Goal: Ask a question

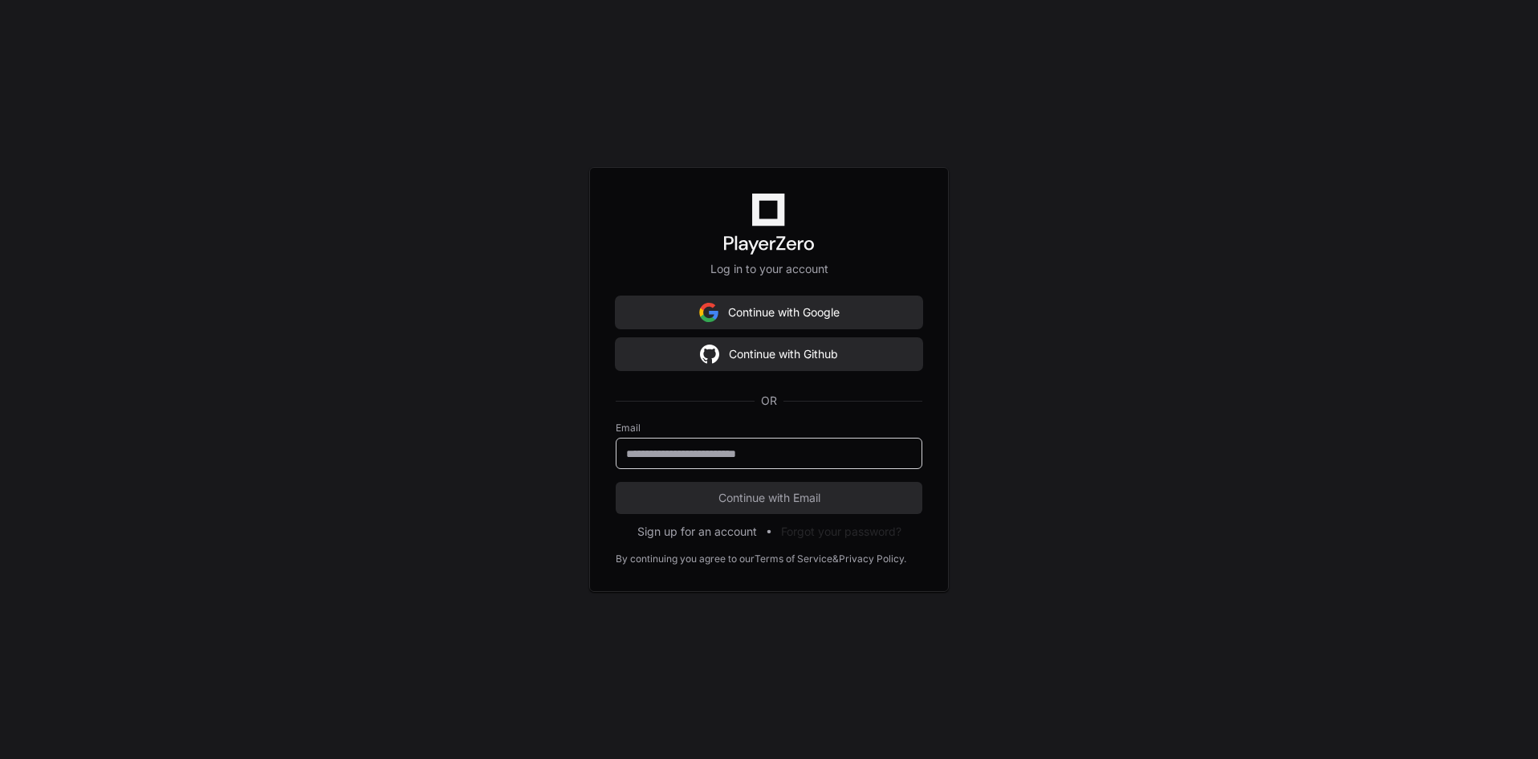
click at [662, 459] on input "email" at bounding box center [769, 454] width 286 height 16
type input "**********"
click at [773, 492] on span "Continue with Email" at bounding box center [769, 498] width 307 height 16
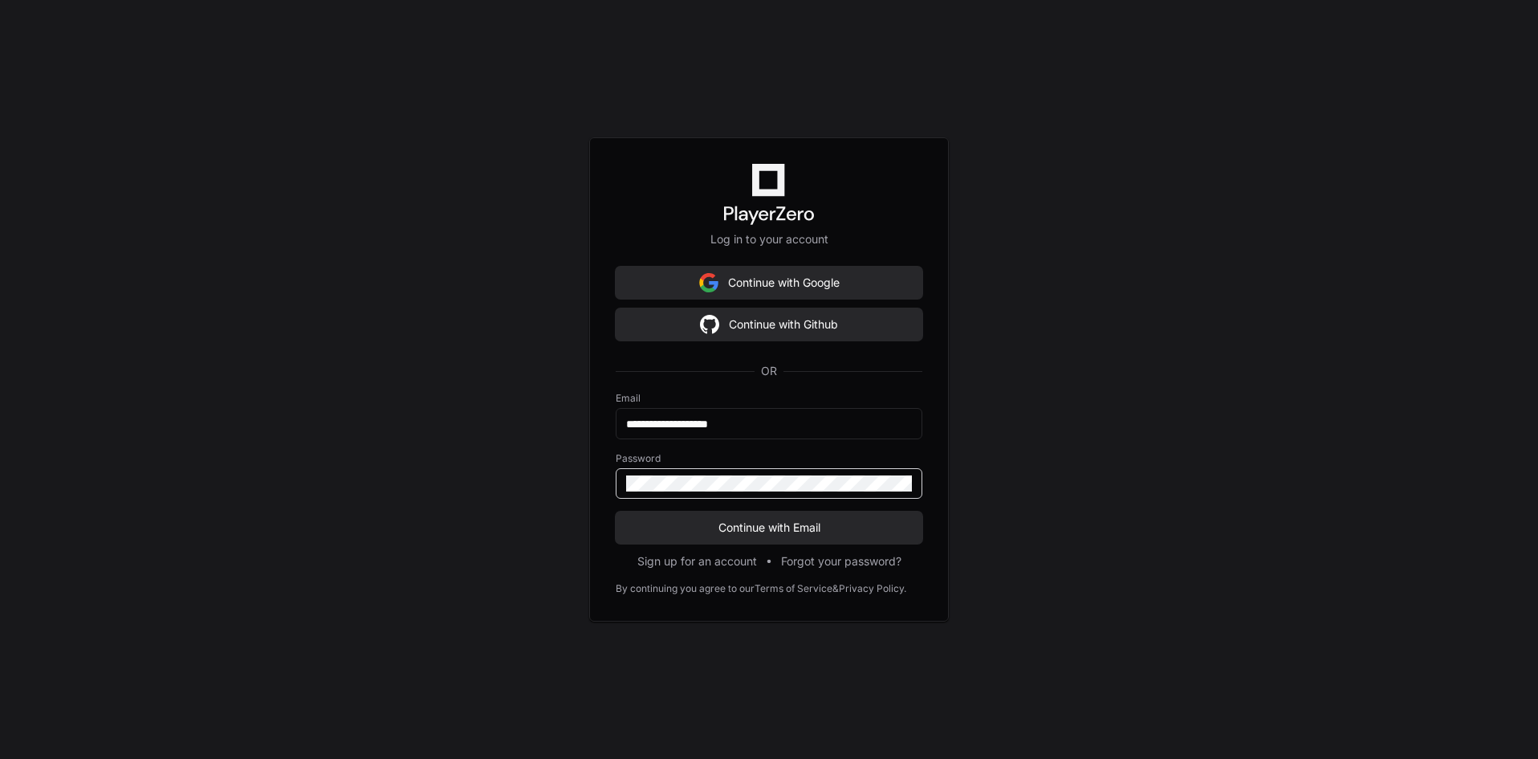
click at [616, 511] on button "Continue with Email" at bounding box center [769, 527] width 307 height 32
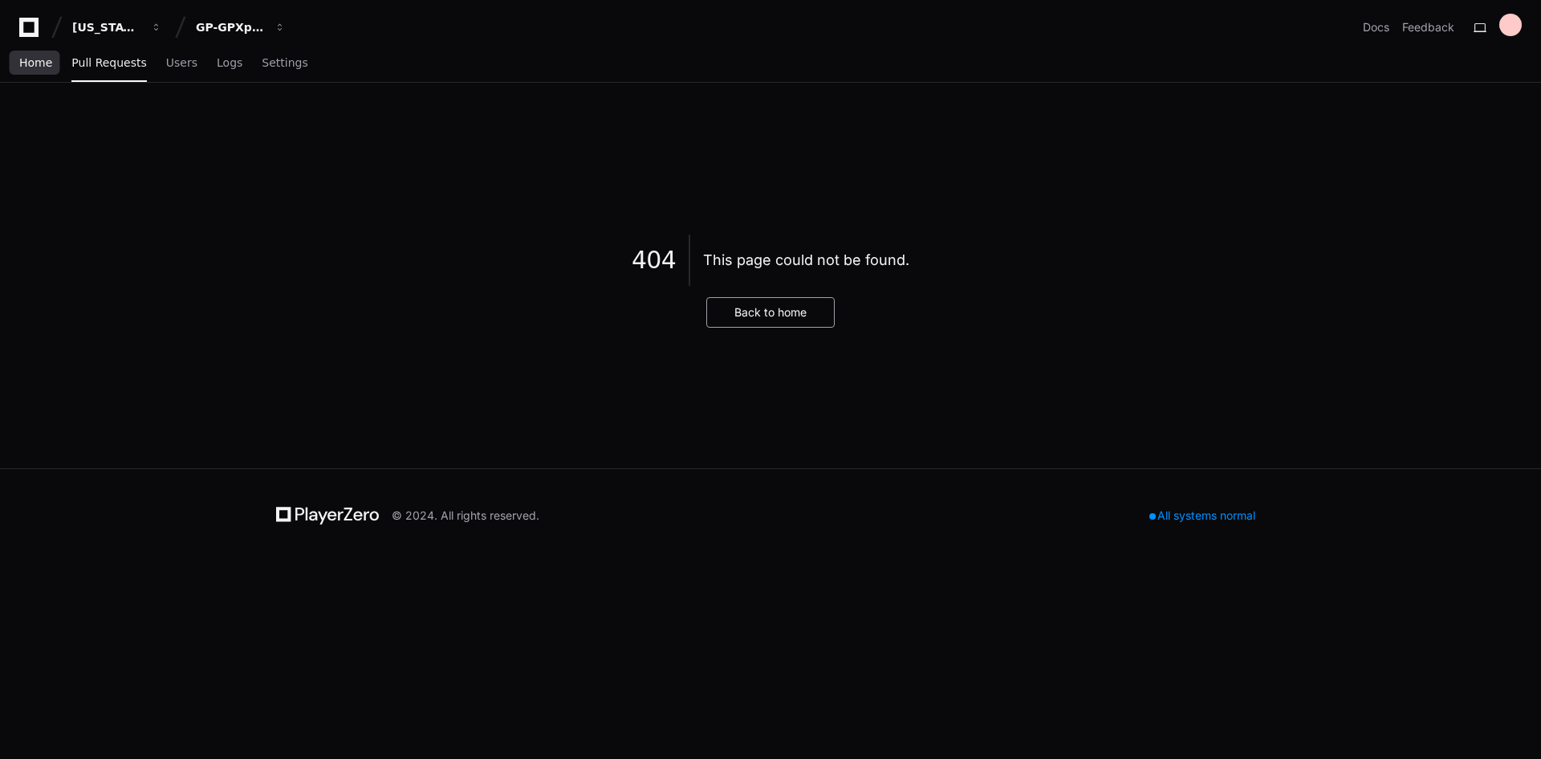
click at [43, 67] on span "Home" at bounding box center [35, 63] width 33 height 10
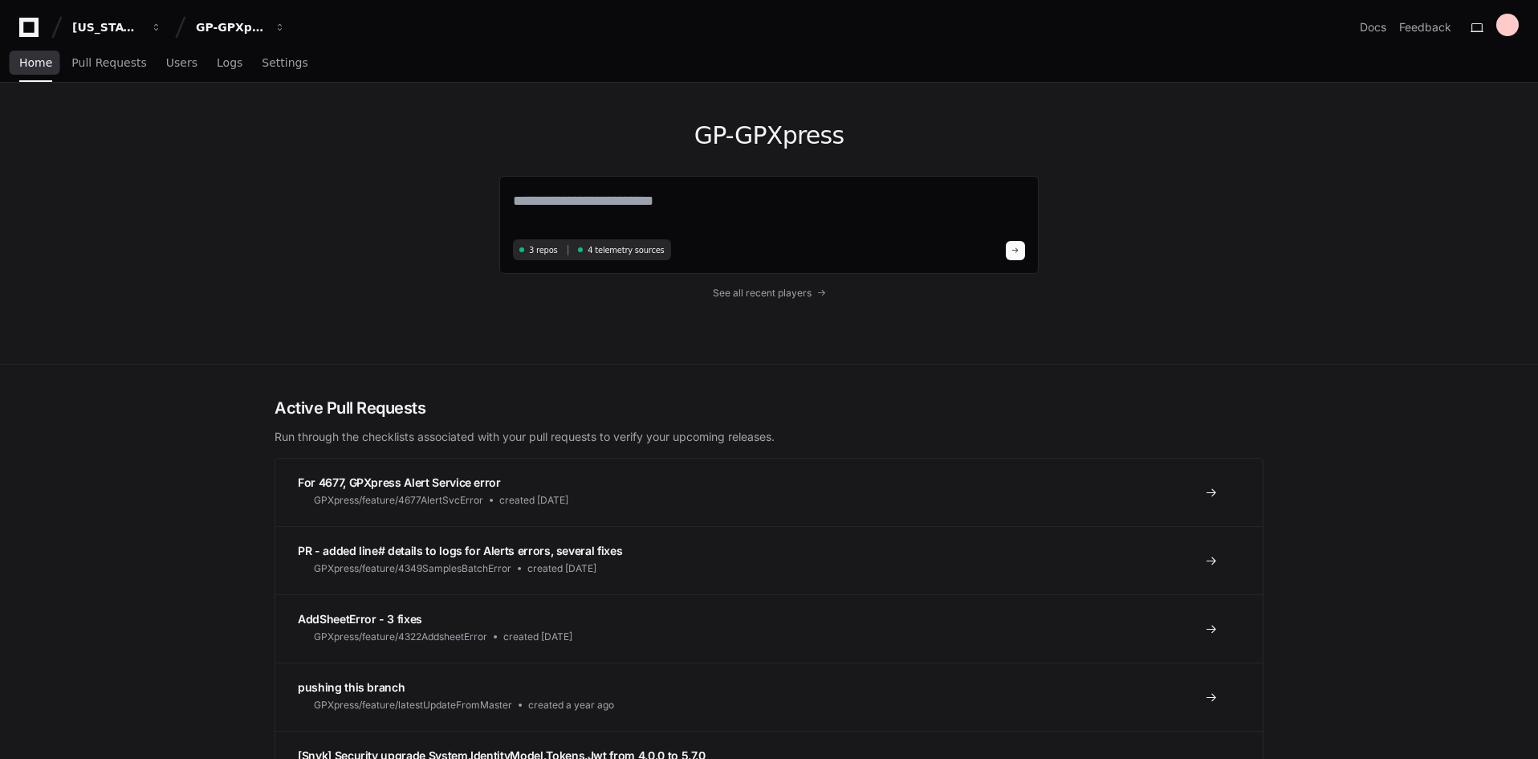
click at [35, 62] on span "Home" at bounding box center [35, 63] width 33 height 10
click at [603, 208] on textarea at bounding box center [769, 211] width 512 height 45
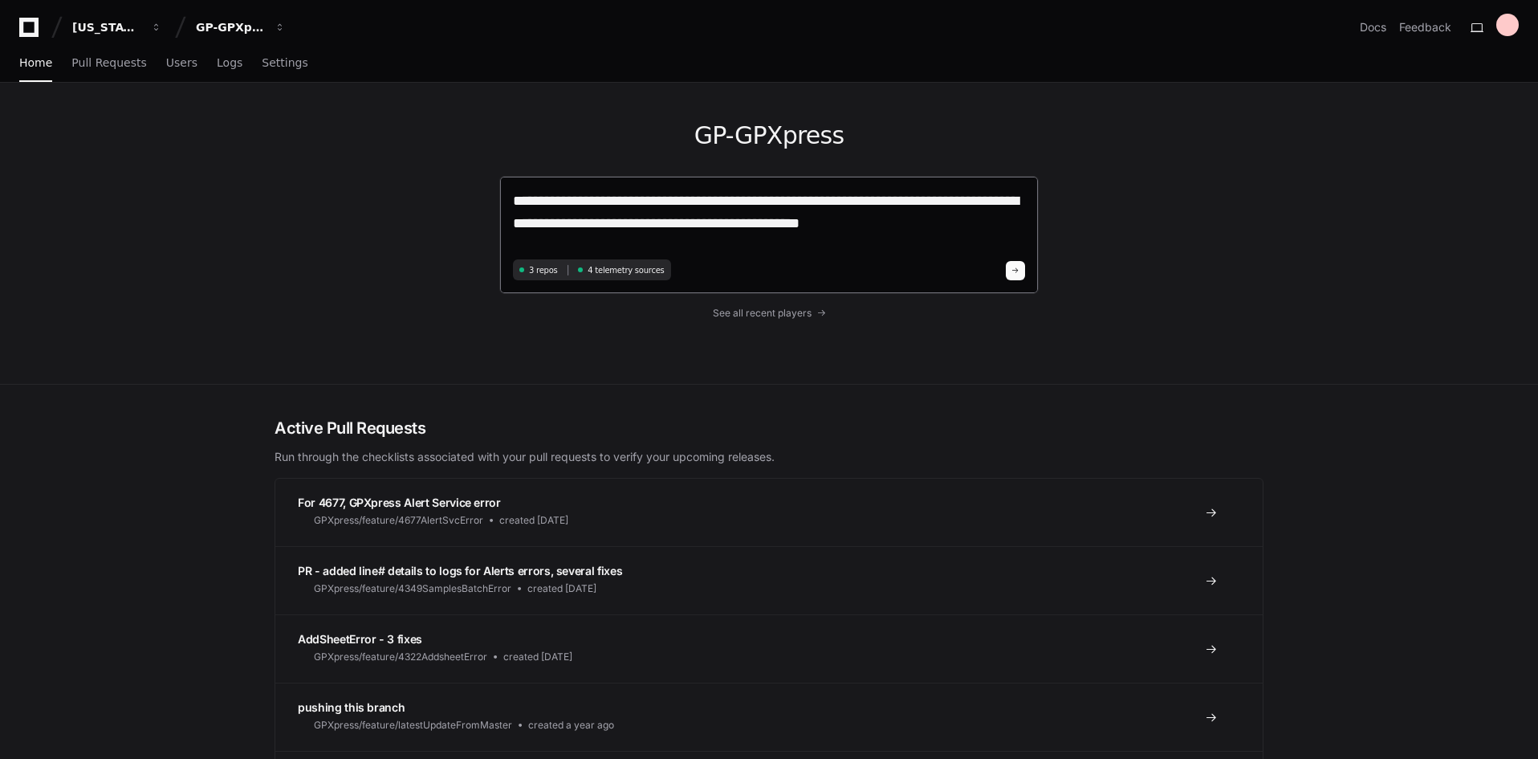
type textarea "**********"
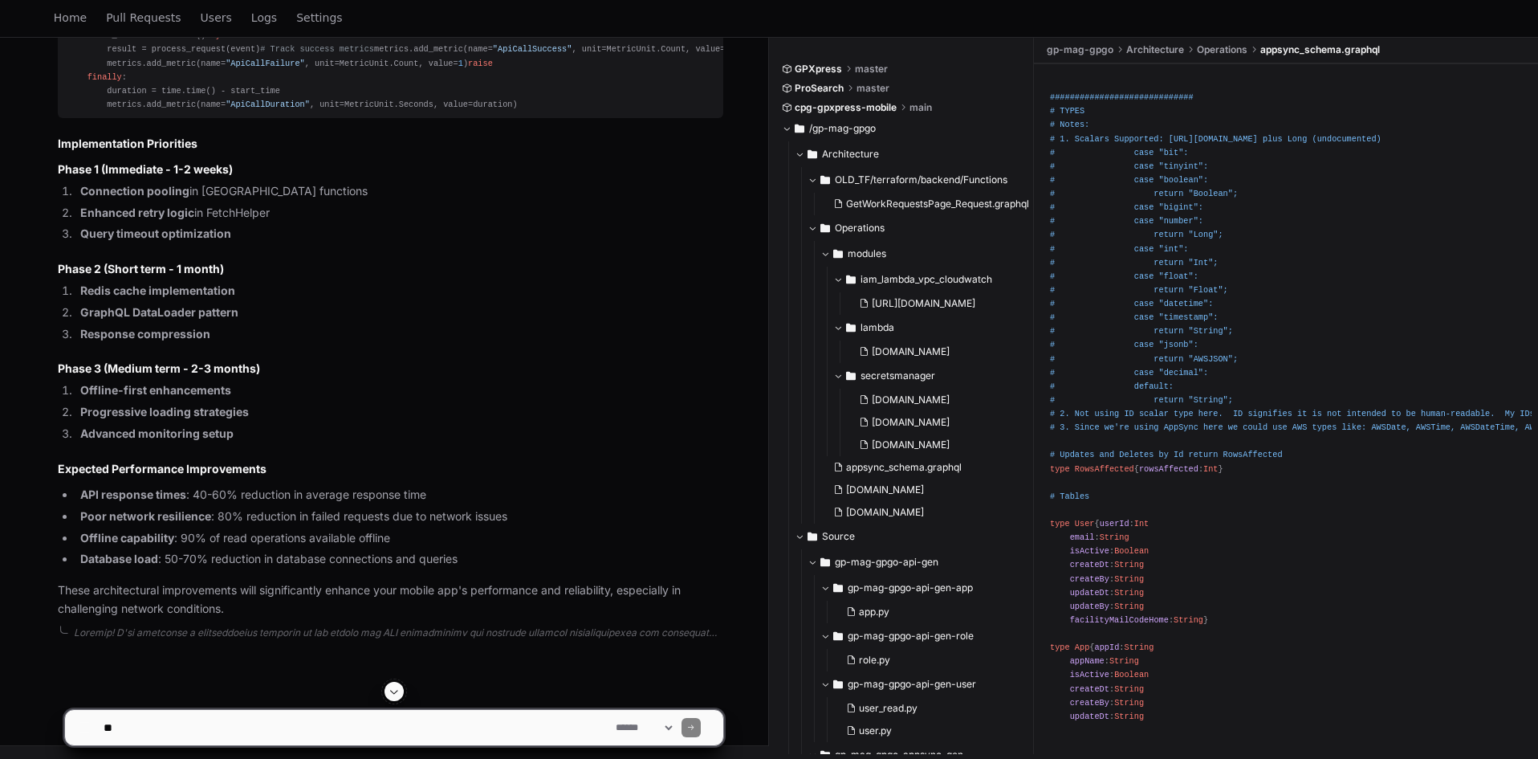
scroll to position [5403, 0]
click at [795, 128] on button "/gp-mag-gpgo" at bounding box center [902, 129] width 240 height 26
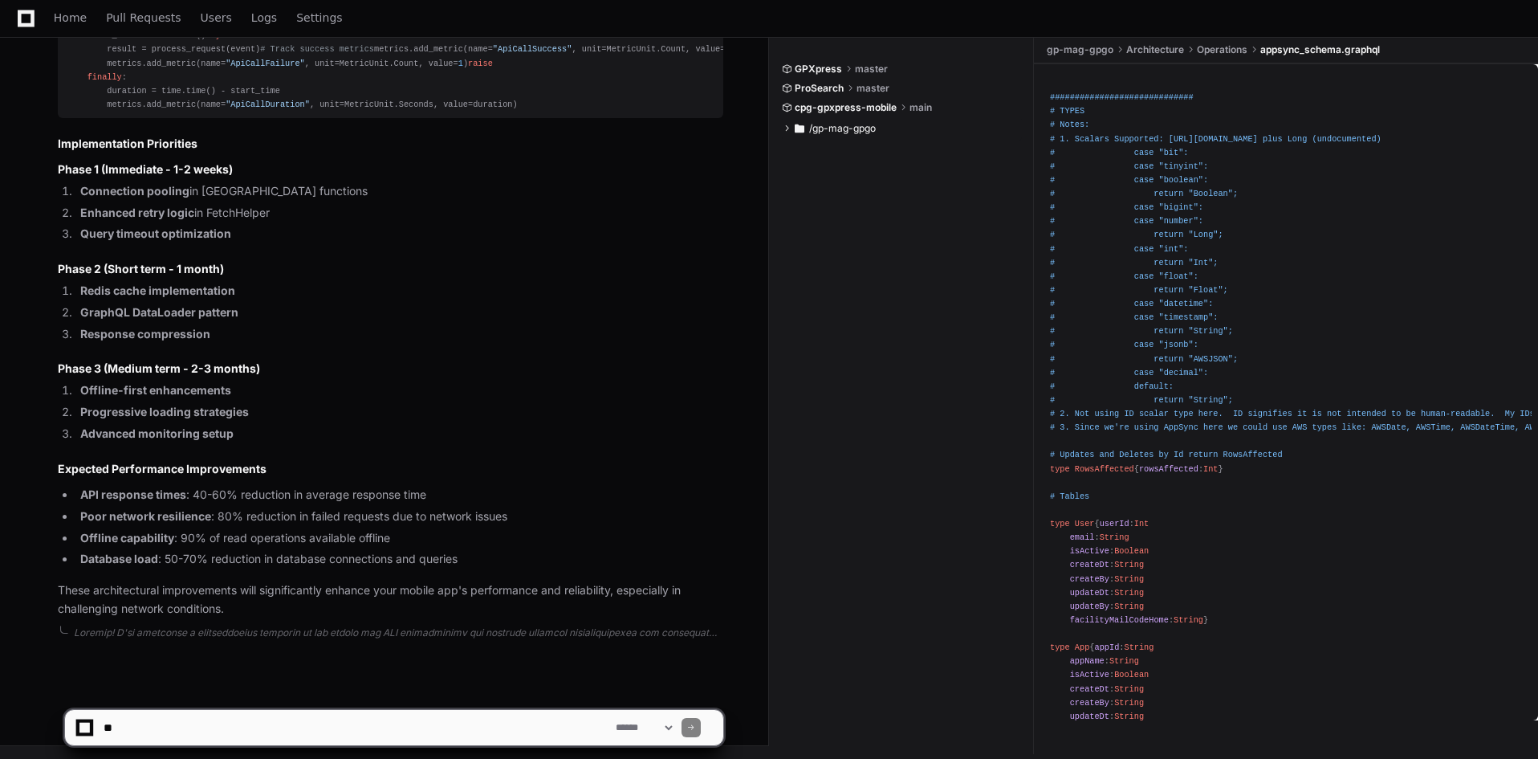
click at [793, 129] on button "/gp-mag-gpgo" at bounding box center [902, 129] width 240 height 26
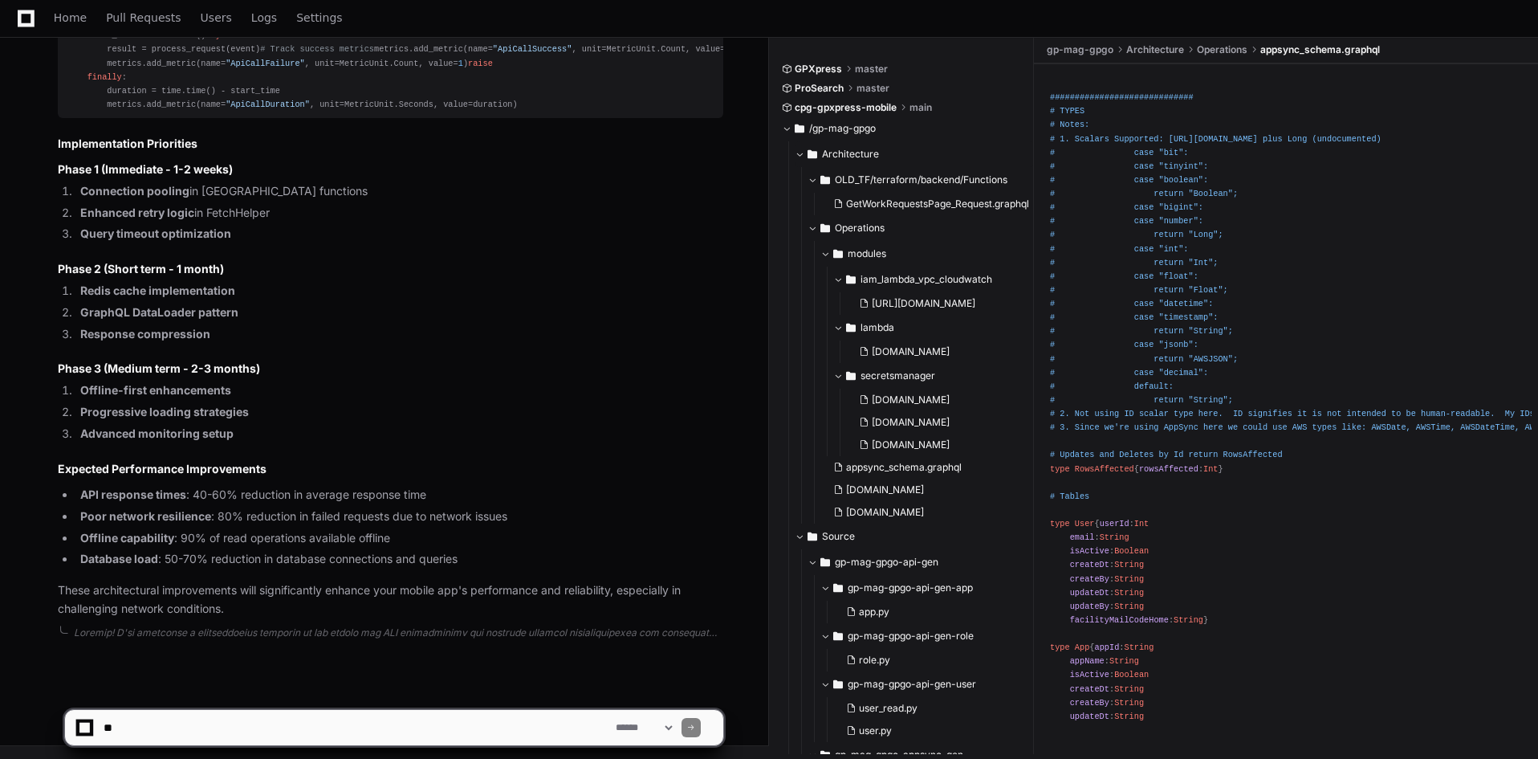
click at [800, 156] on span at bounding box center [800, 154] width 10 height 10
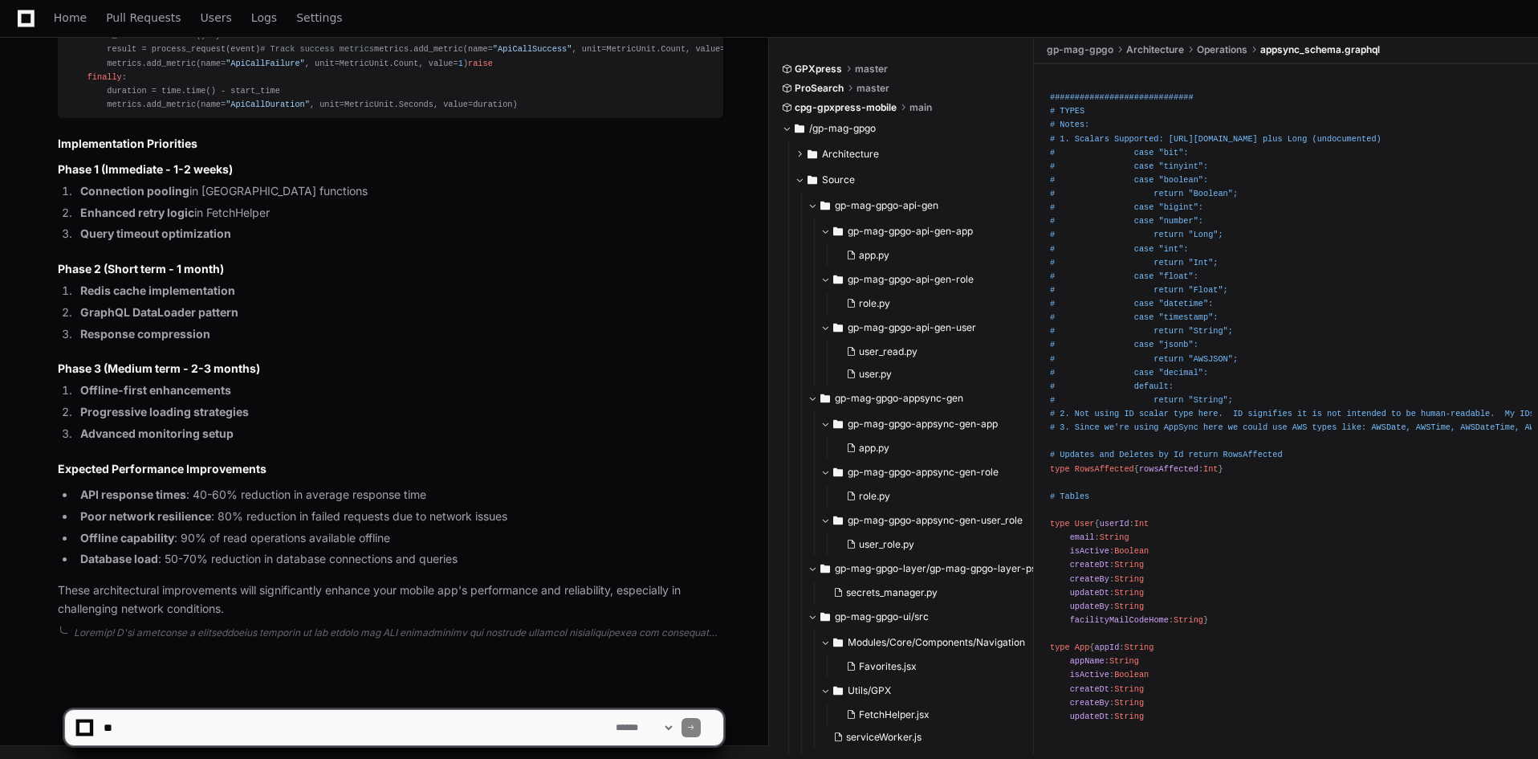
click at [804, 178] on span at bounding box center [800, 180] width 10 height 10
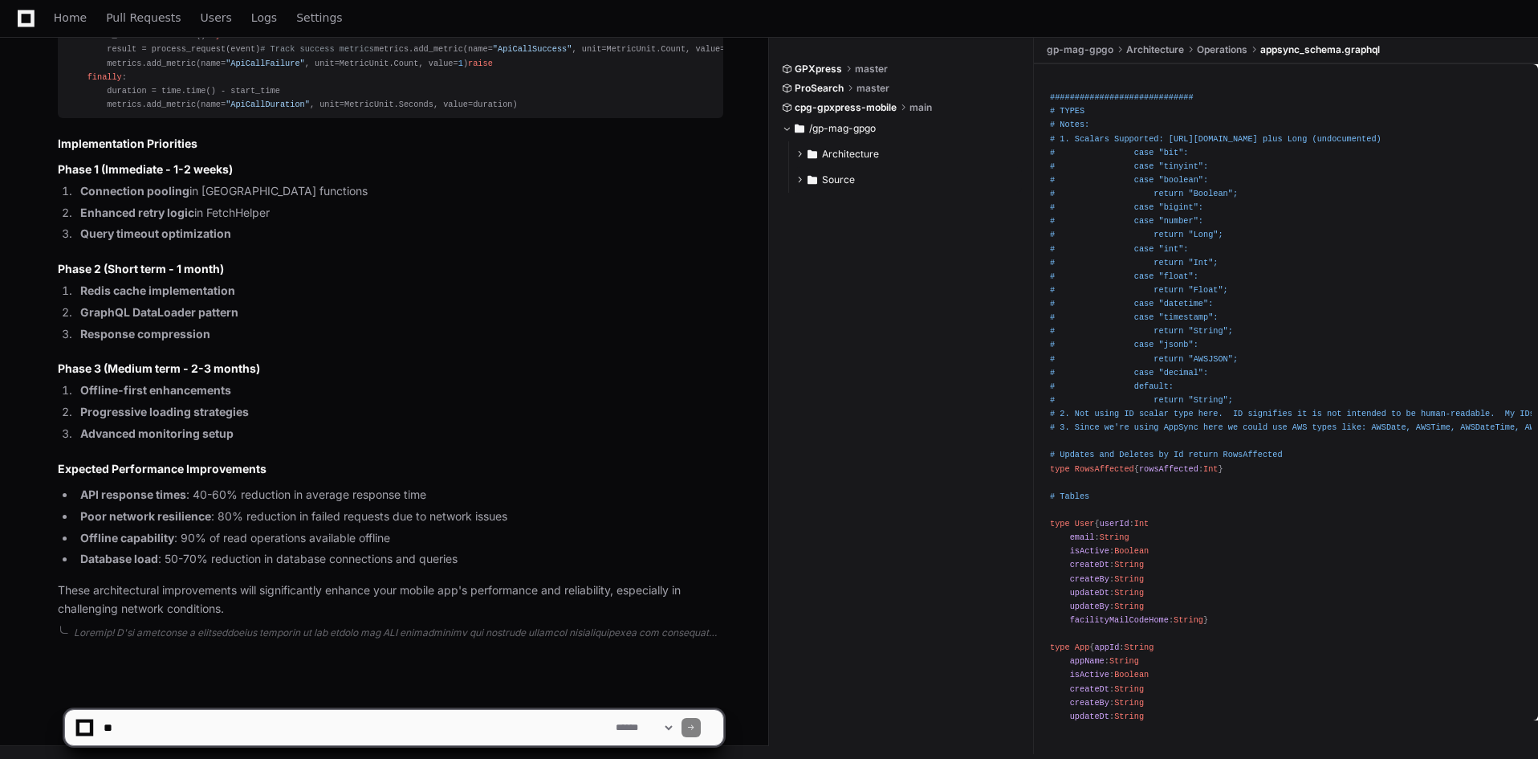
click at [800, 181] on span at bounding box center [800, 180] width 10 height 10
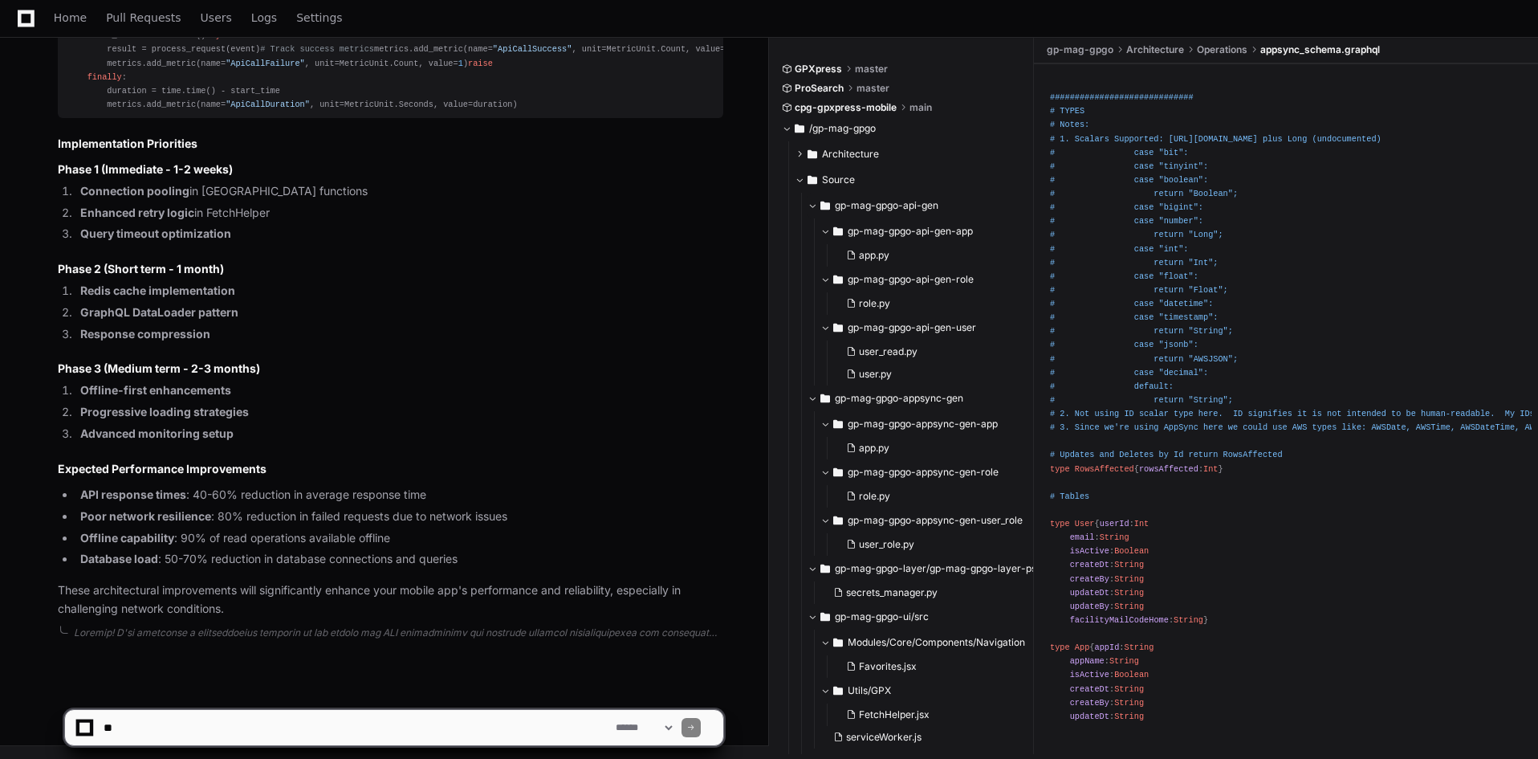
click at [819, 204] on button "gp-mag-gpgo-api-gen" at bounding box center [928, 206] width 240 height 26
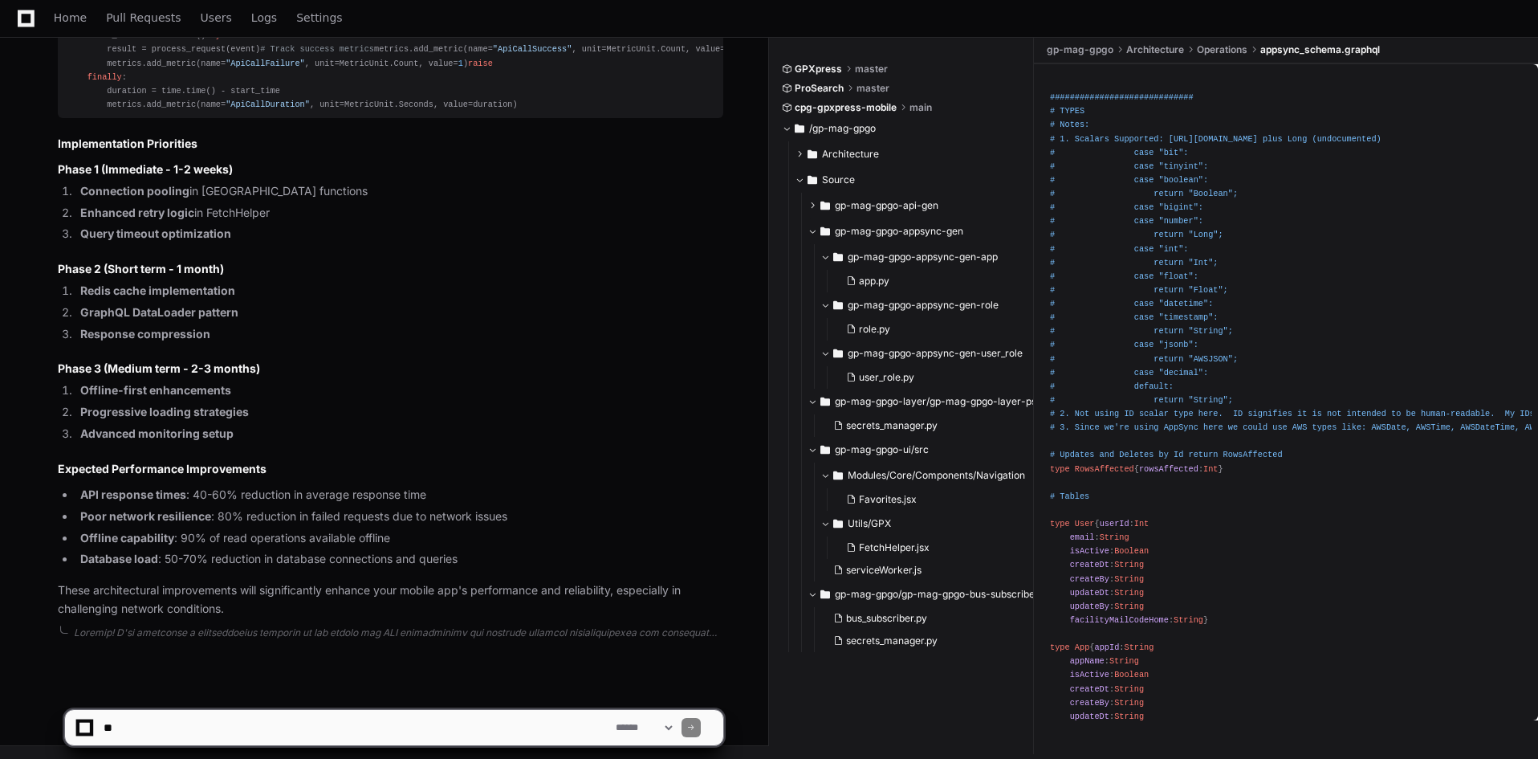
click at [816, 234] on span at bounding box center [813, 231] width 10 height 10
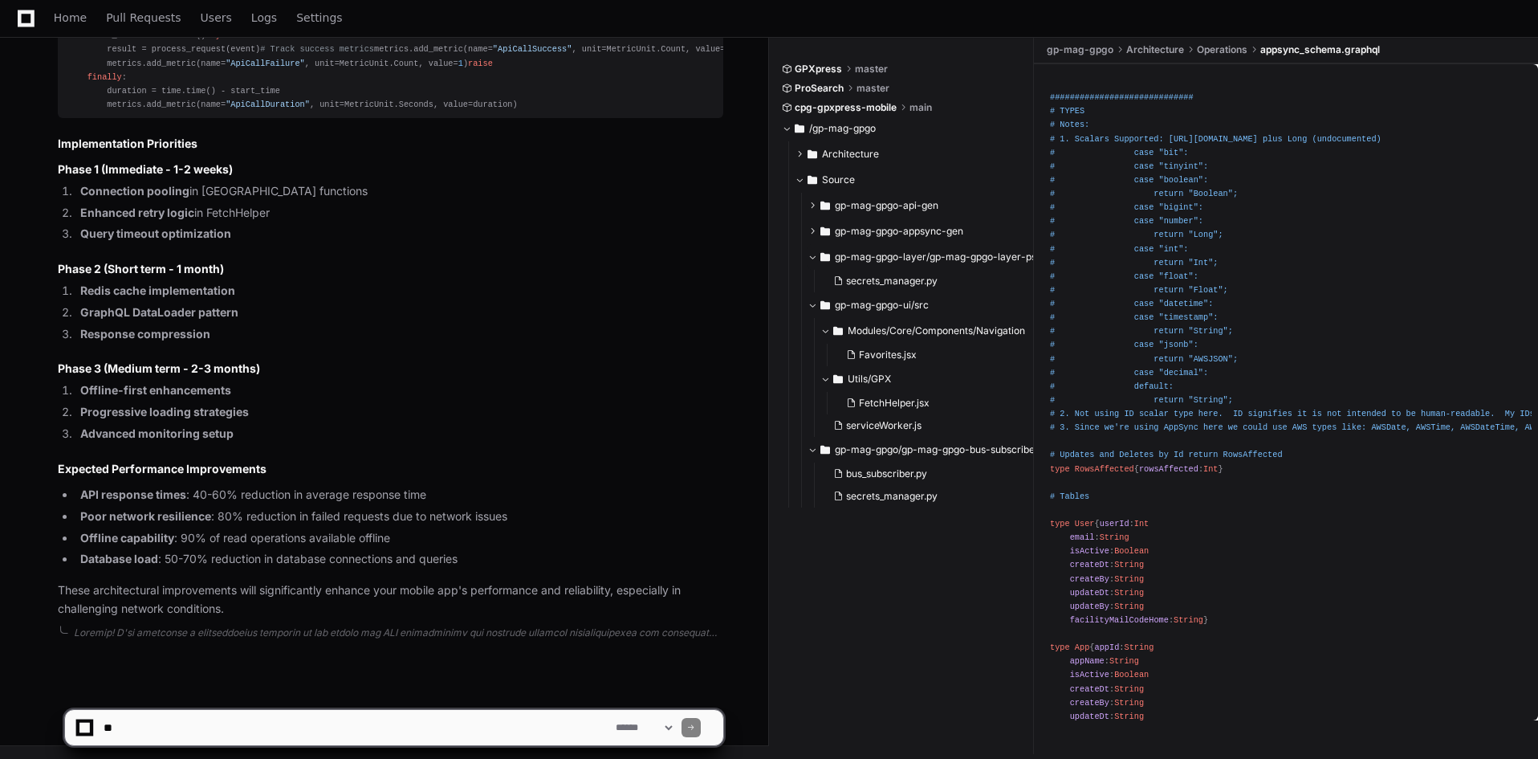
click at [820, 255] on button "gp-mag-gpgo-layer/gp-mag-gpgo-layer-psycopg2" at bounding box center [928, 257] width 240 height 26
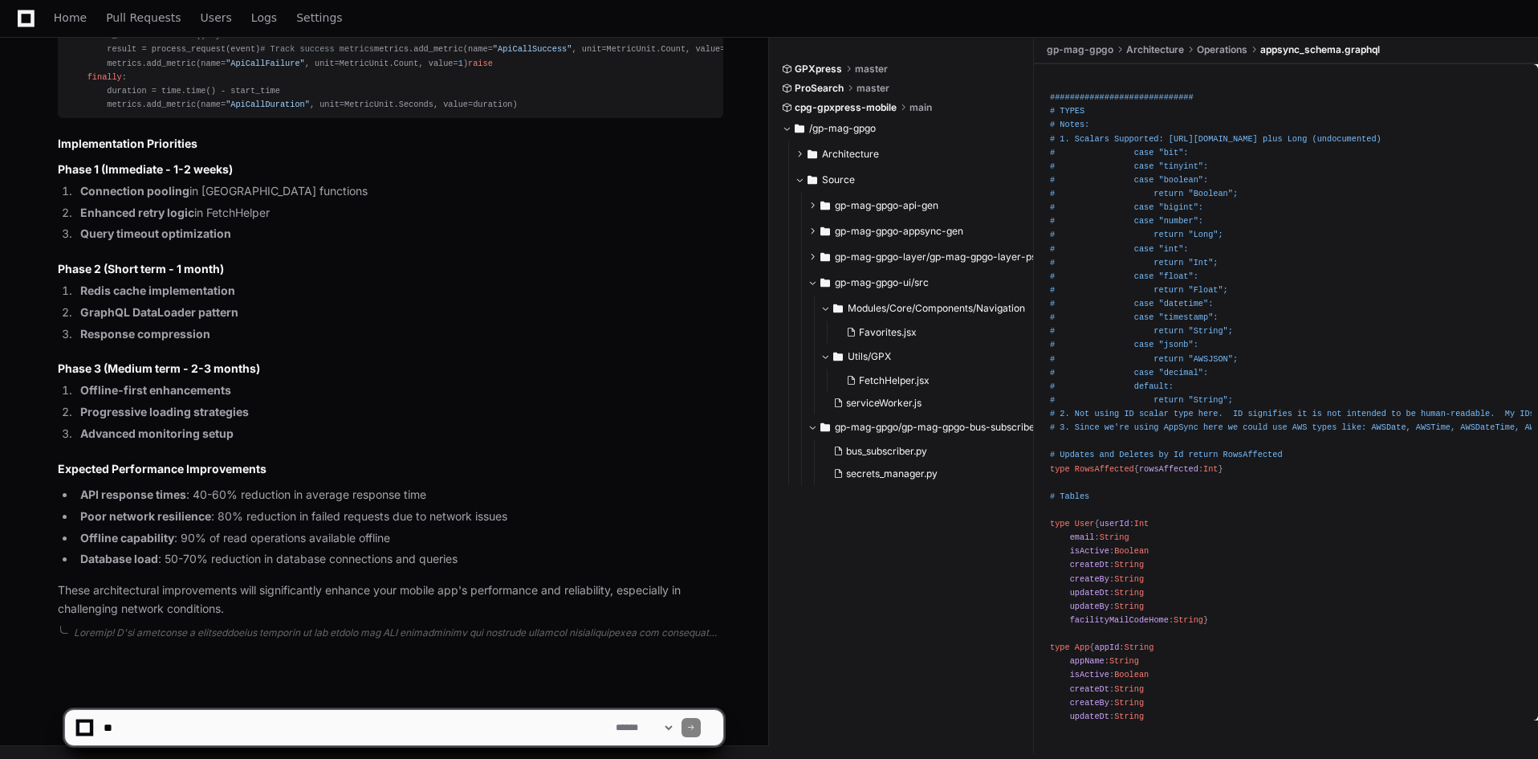
click at [814, 284] on span at bounding box center [813, 283] width 10 height 10
click at [814, 307] on span at bounding box center [813, 308] width 10 height 10
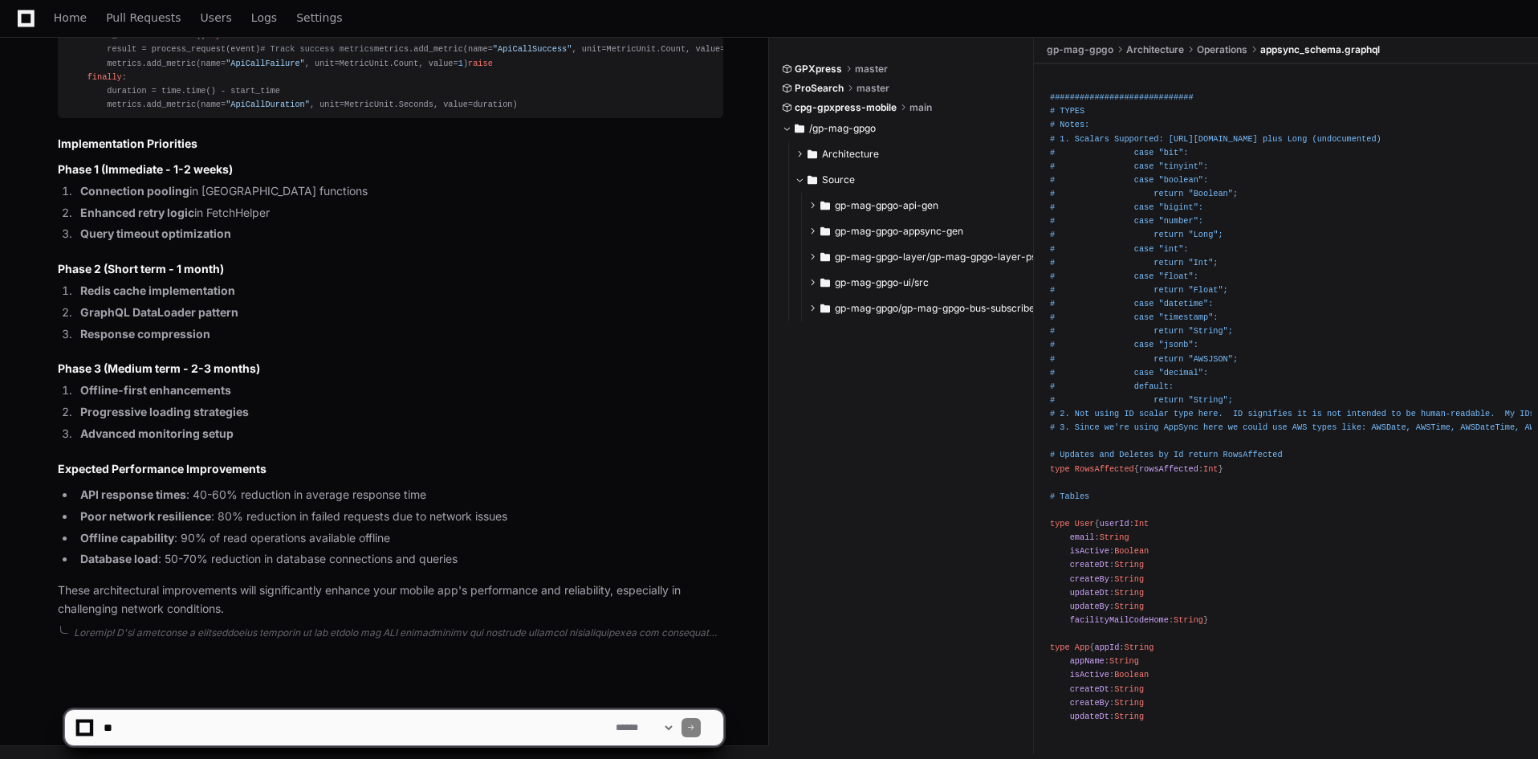
click at [389, 726] on textarea at bounding box center [356, 727] width 512 height 35
type textarea "**********"
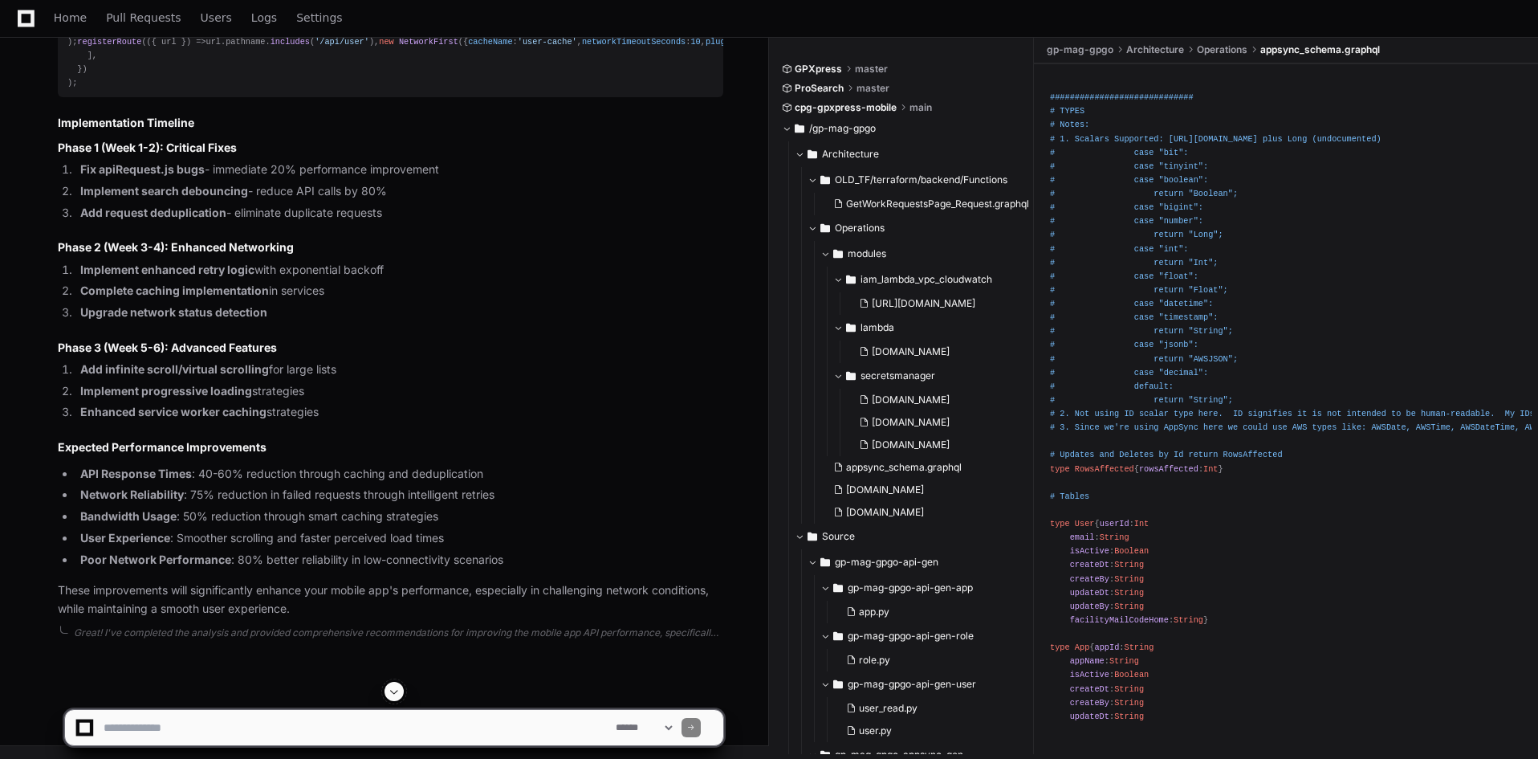
scroll to position [8453, 0]
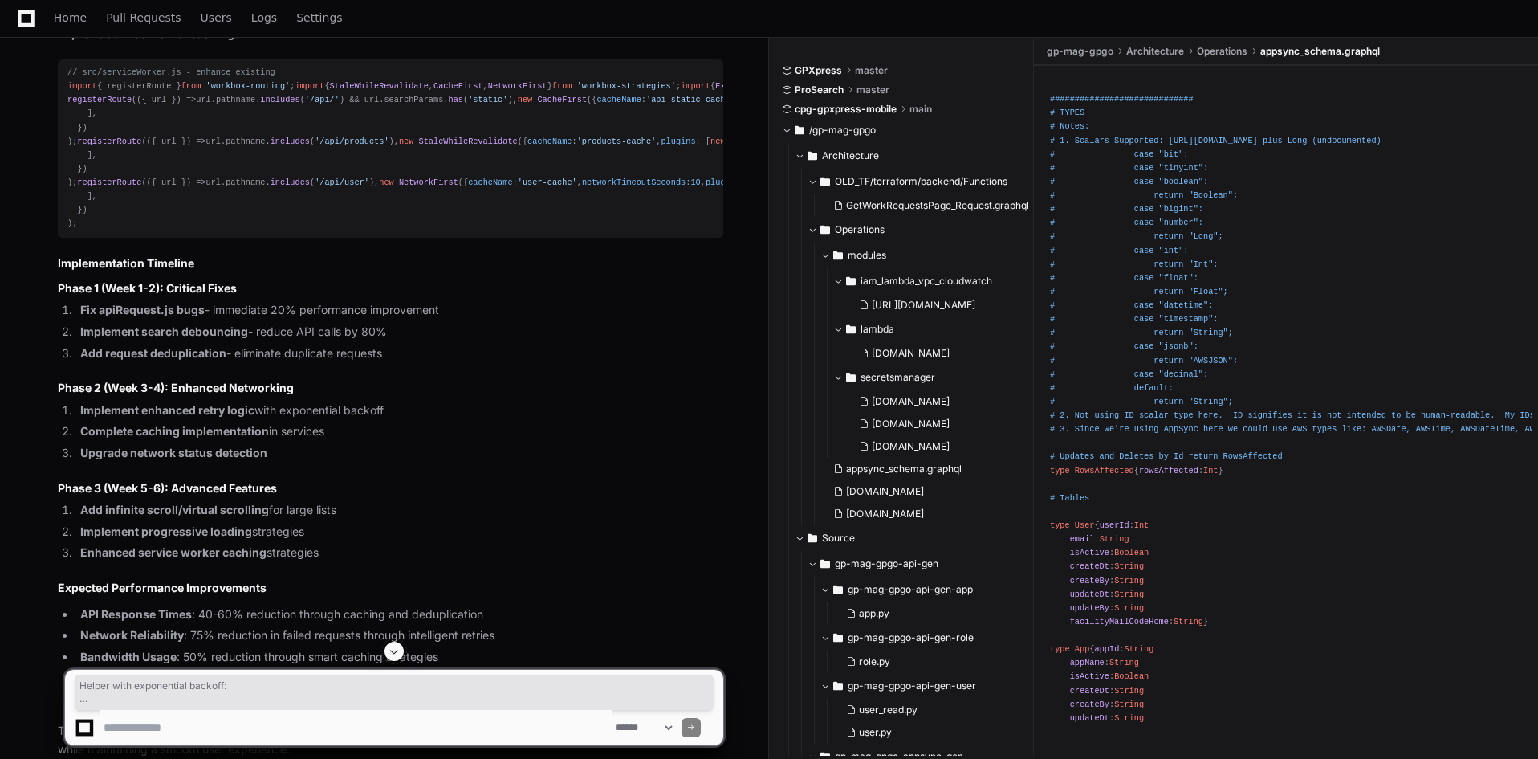
drag, startPoint x: 336, startPoint y: 218, endPoint x: 140, endPoint y: 199, distance: 195.9
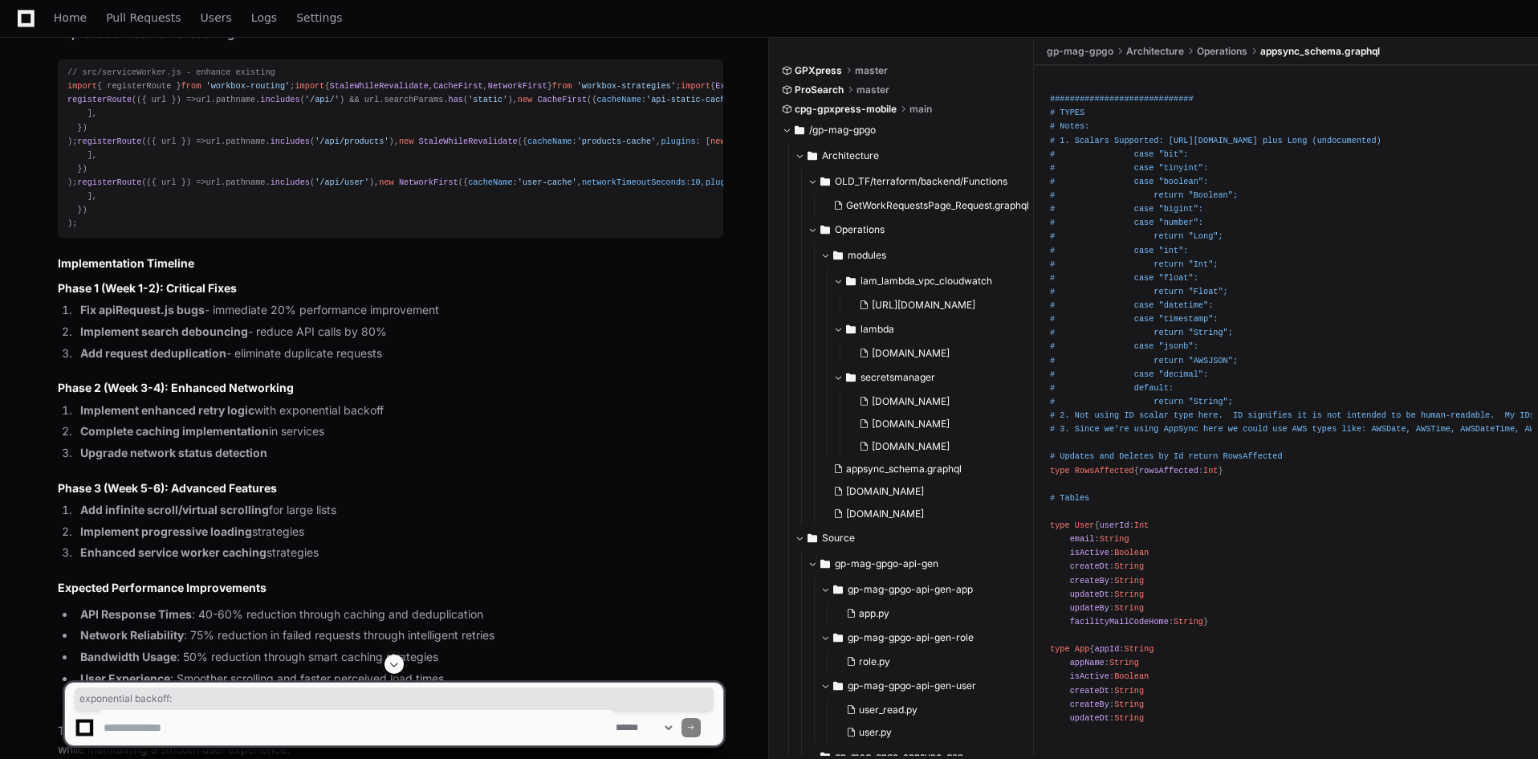
drag, startPoint x: 322, startPoint y: 211, endPoint x: 204, endPoint y: 209, distance: 118.0
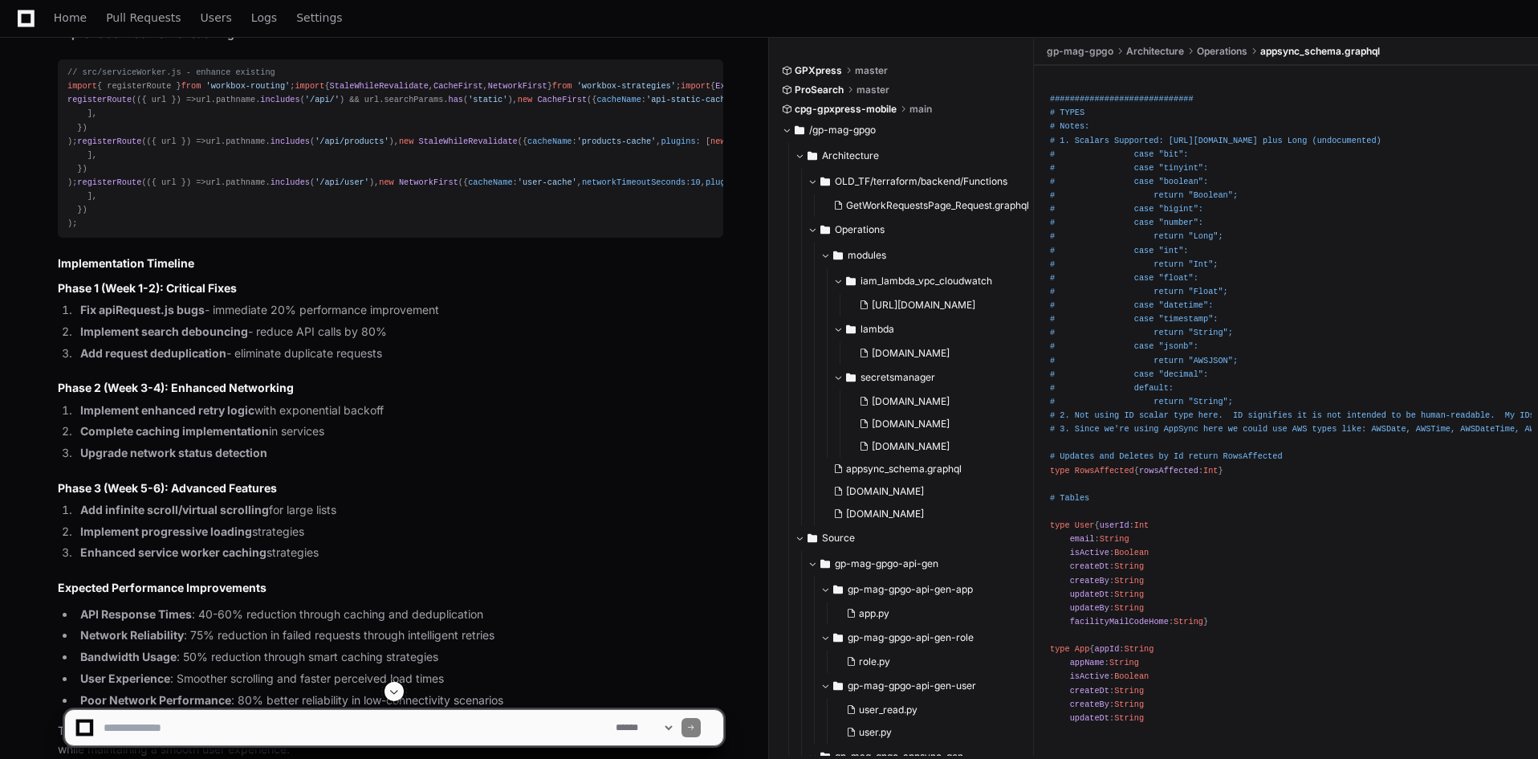
drag, startPoint x: 208, startPoint y: 210, endPoint x: 239, endPoint y: 219, distance: 32.5
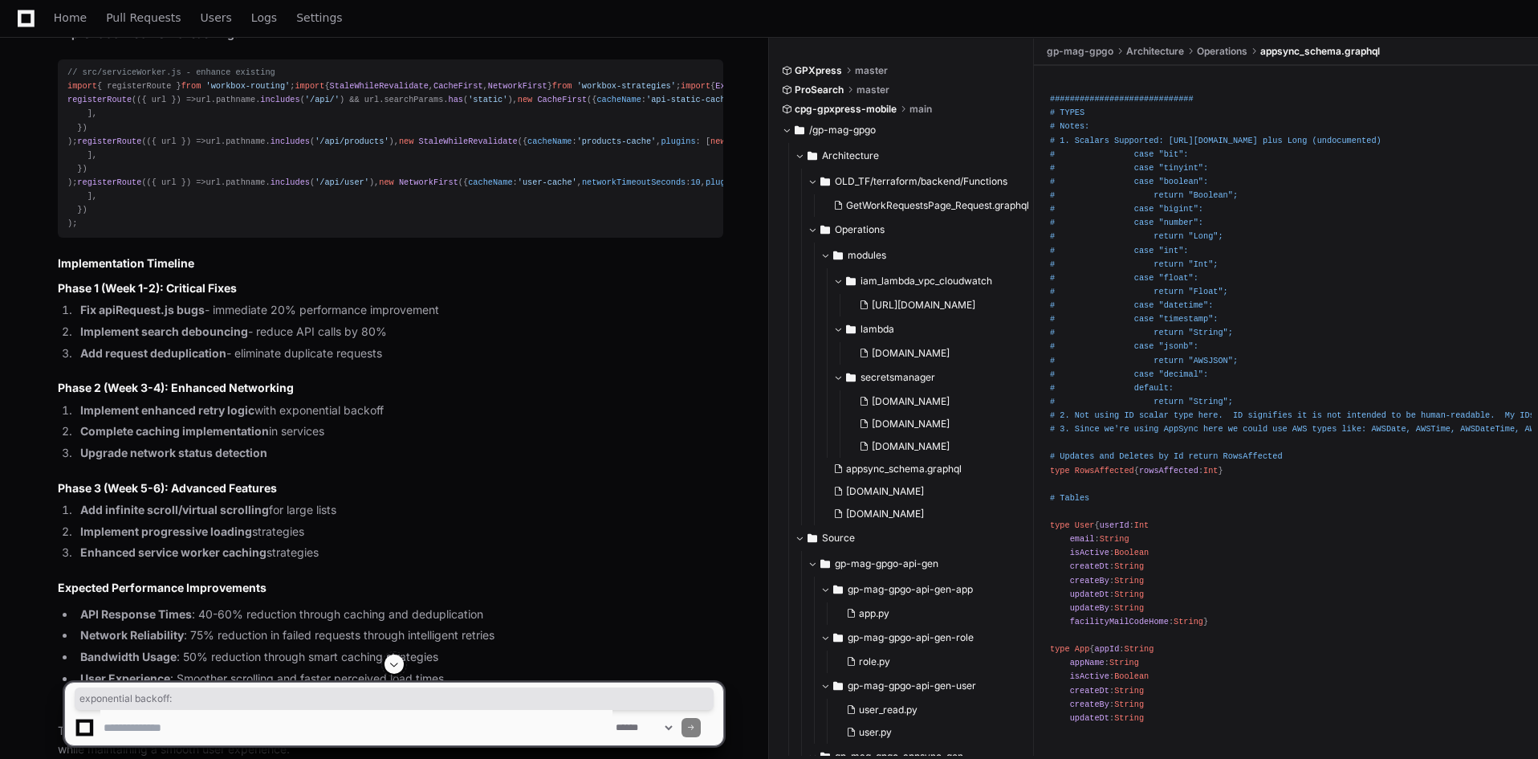
drag, startPoint x: 338, startPoint y: 213, endPoint x: 205, endPoint y: 209, distance: 132.5
drag, startPoint x: 238, startPoint y: 209, endPoint x: 247, endPoint y: 218, distance: 13.6
copy strong "exponential backoff:"
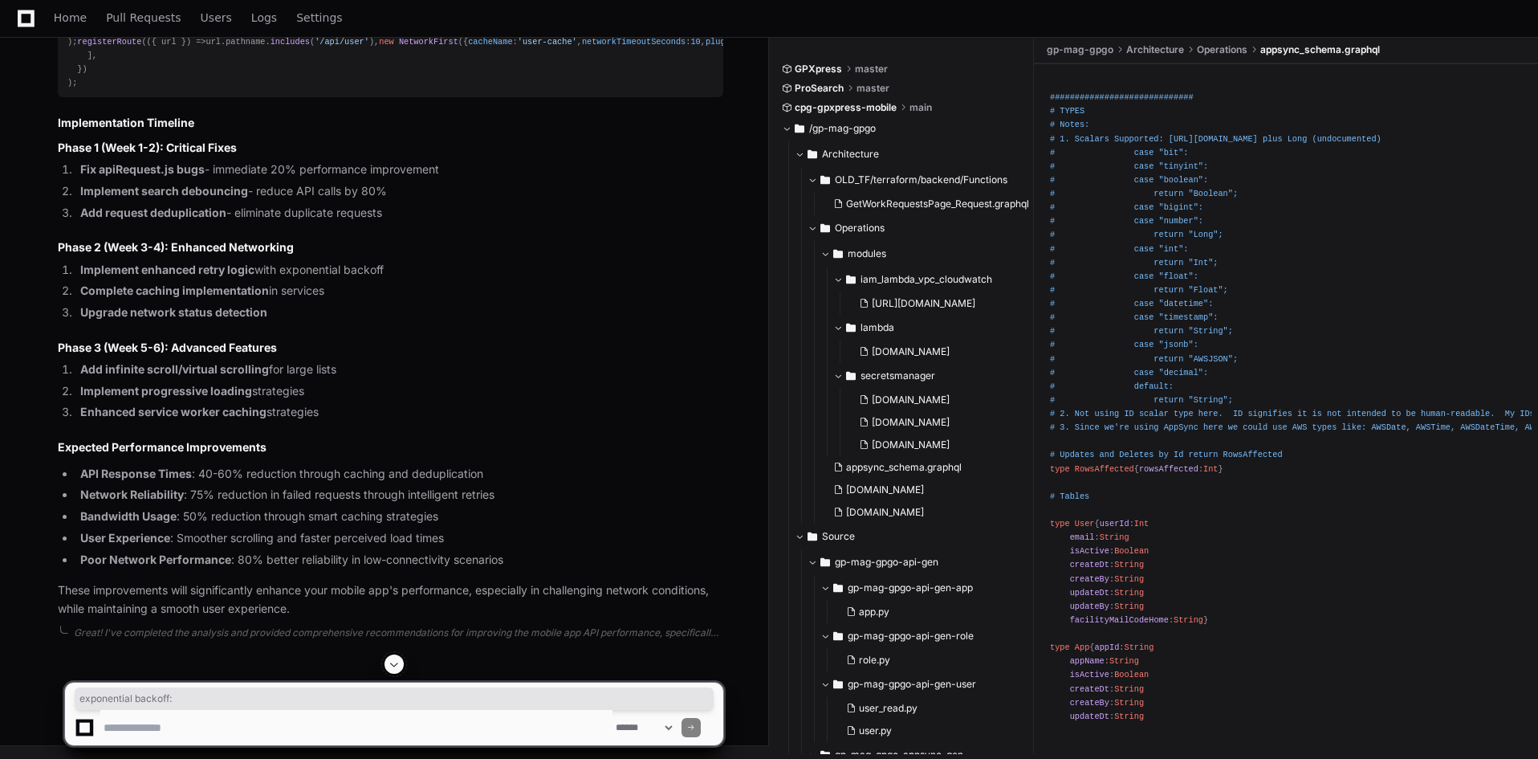
scroll to position [9658, 0]
